Goal: Task Accomplishment & Management: Complete application form

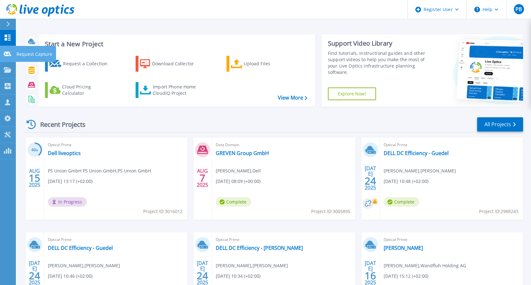
click at [6, 53] on icon at bounding box center [8, 54] width 8 height 5
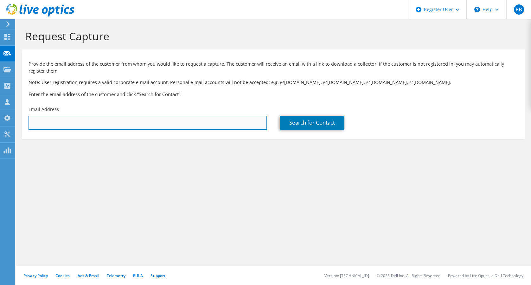
click at [110, 126] on input "text" at bounding box center [148, 123] width 238 height 14
paste input "[PERSON_NAME][EMAIL_ADDRESS][PERSON_NAME][DOMAIN_NAME]"
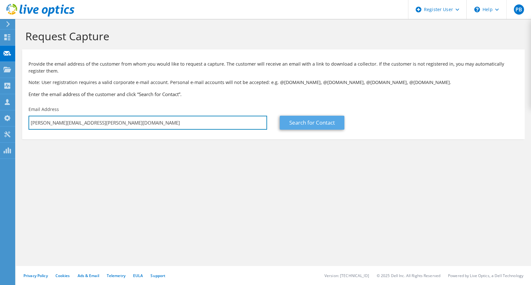
type input "[PERSON_NAME][EMAIL_ADDRESS][PERSON_NAME][DOMAIN_NAME]"
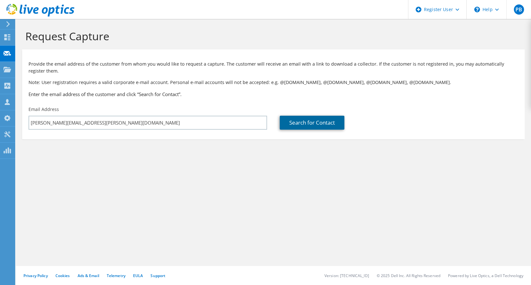
click at [318, 120] on link "Search for Contact" at bounding box center [312, 123] width 65 height 14
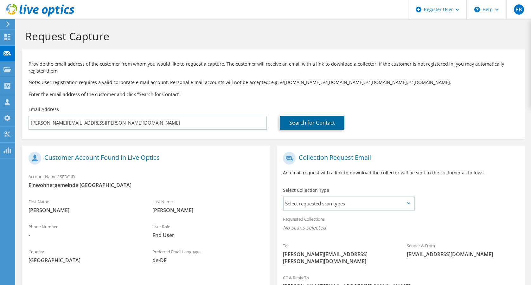
scroll to position [69, 0]
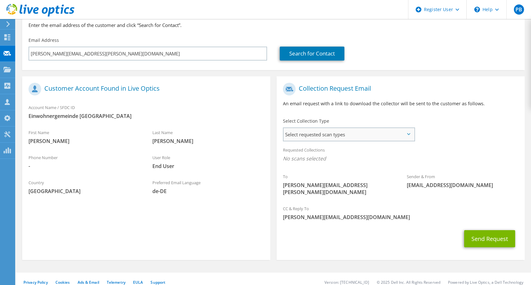
click at [353, 130] on span "Select requested scan types" at bounding box center [348, 134] width 131 height 13
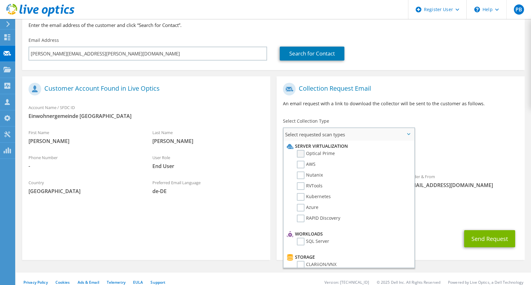
click at [297, 152] on label "Optical Prime" at bounding box center [316, 154] width 38 height 8
click at [0, 0] on input "Optical Prime" at bounding box center [0, 0] width 0 height 0
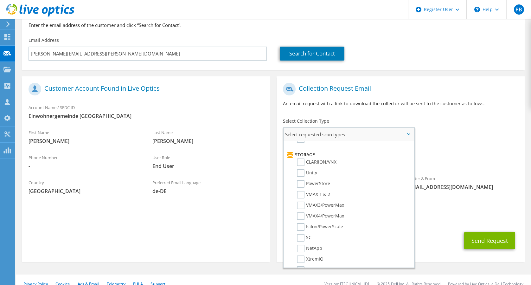
scroll to position [104, 0]
click at [298, 171] on label "Unity" at bounding box center [307, 172] width 20 height 8
click at [0, 0] on input "Unity" at bounding box center [0, 0] width 0 height 0
click at [465, 135] on div "To [PERSON_NAME][EMAIL_ADDRESS][PERSON_NAME][DOMAIN_NAME] Sender & From [EMAIL_…" at bounding box center [401, 141] width 248 height 124
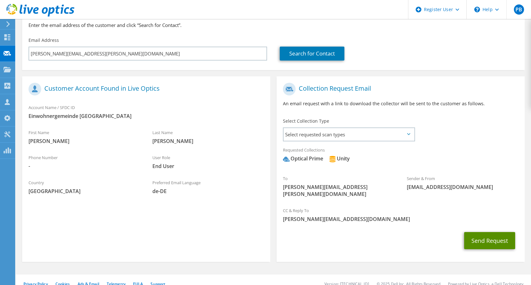
click at [492, 234] on button "Send Request" at bounding box center [489, 240] width 51 height 17
